Goal: Task Accomplishment & Management: Use online tool/utility

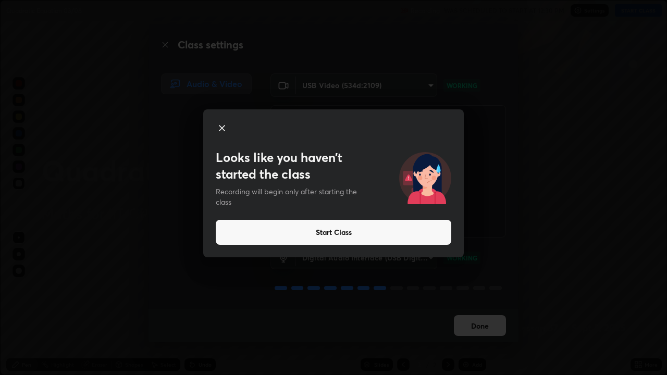
scroll to position [375, 667]
click at [55, 9] on div "Looks like you haven’t started the class Recording will begin only after starti…" at bounding box center [333, 187] width 667 height 375
click at [218, 130] on icon at bounding box center [222, 128] width 13 height 13
click at [64, 273] on div "Looks like you haven’t started the class Recording will begin only after starti…" at bounding box center [333, 187] width 667 height 375
click at [166, 313] on div "Looks like you haven’t started the class Recording will begin only after starti…" at bounding box center [333, 187] width 667 height 375
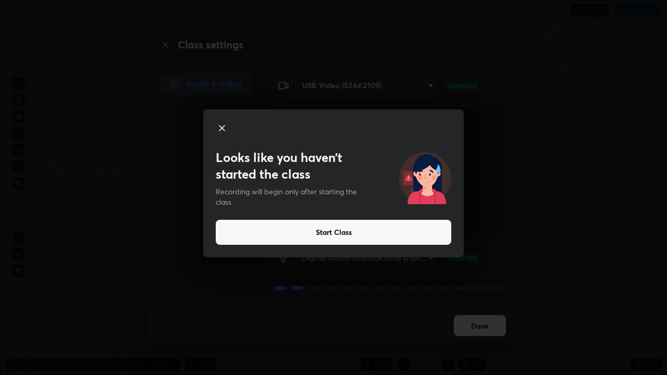
click at [413, 239] on button "Start Class" at bounding box center [334, 232] width 236 height 25
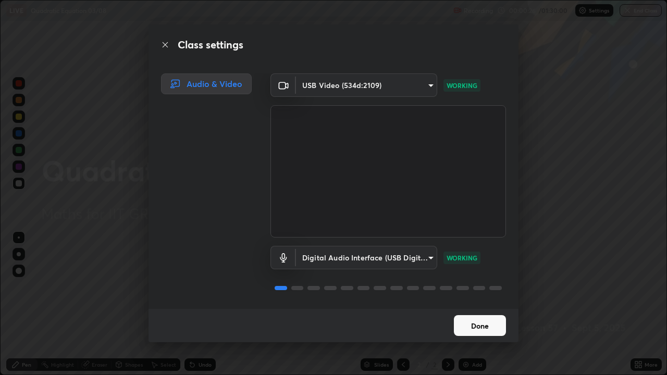
click at [484, 325] on button "Done" at bounding box center [480, 325] width 52 height 21
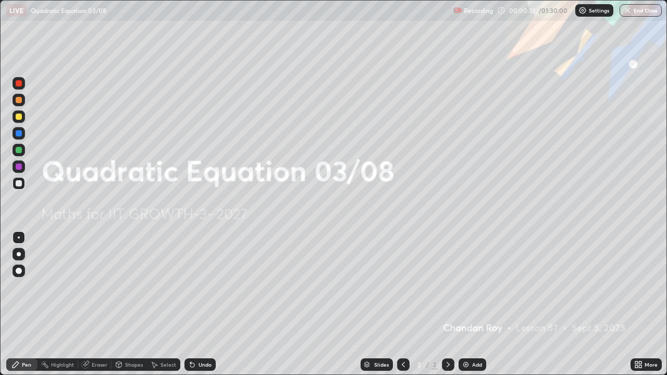
click at [634, 8] on button "End Class" at bounding box center [641, 10] width 42 height 13
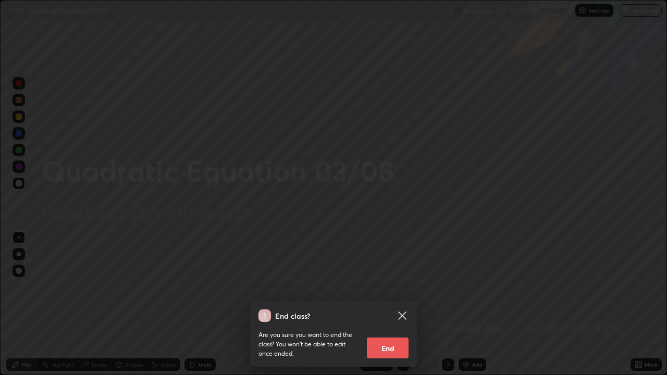
click at [387, 343] on button "End" at bounding box center [388, 348] width 42 height 21
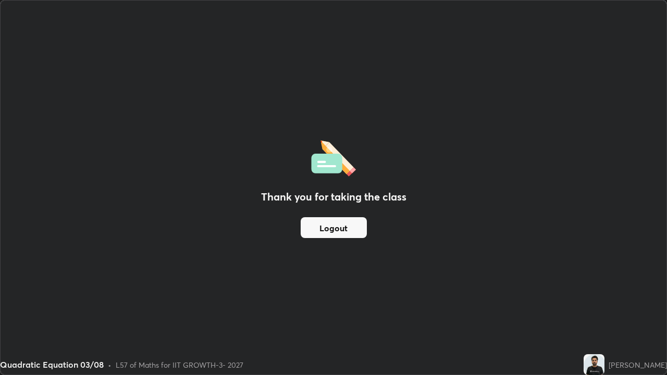
click at [228, 293] on div "Thank you for taking the class Logout" at bounding box center [334, 188] width 666 height 374
click at [311, 228] on button "Logout" at bounding box center [334, 227] width 66 height 21
